Goal: Task Accomplishment & Management: Manage account settings

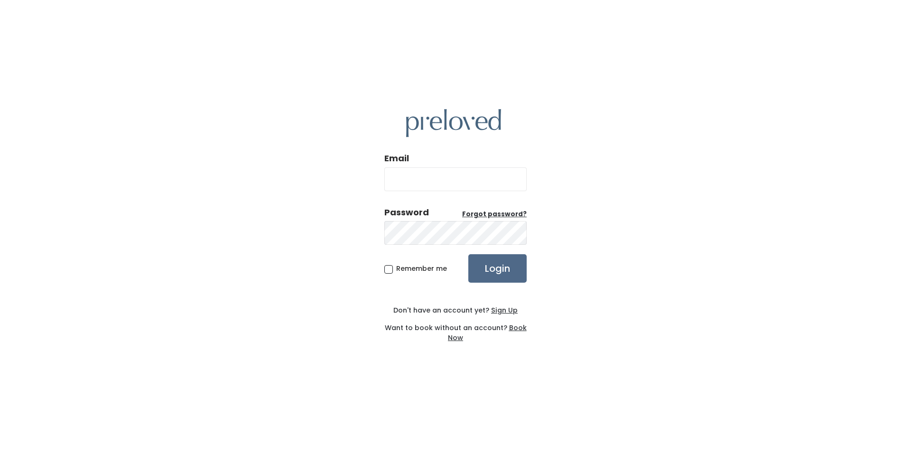
type input "feistybritches@gmail.com"
click at [490, 263] on input "Login" at bounding box center [497, 268] width 58 height 28
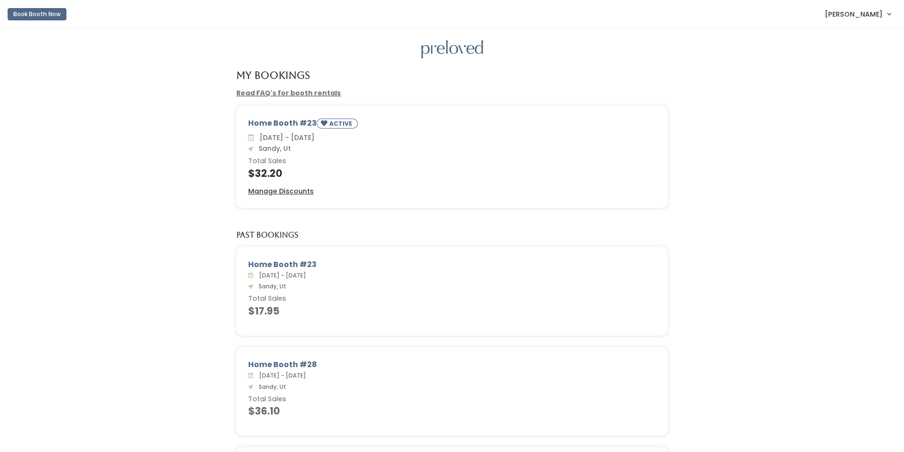
click at [850, 15] on span "Jackie Sweeden" at bounding box center [853, 14] width 58 height 10
click at [847, 80] on button "Logout" at bounding box center [856, 79] width 85 height 17
